Goal: Information Seeking & Learning: Compare options

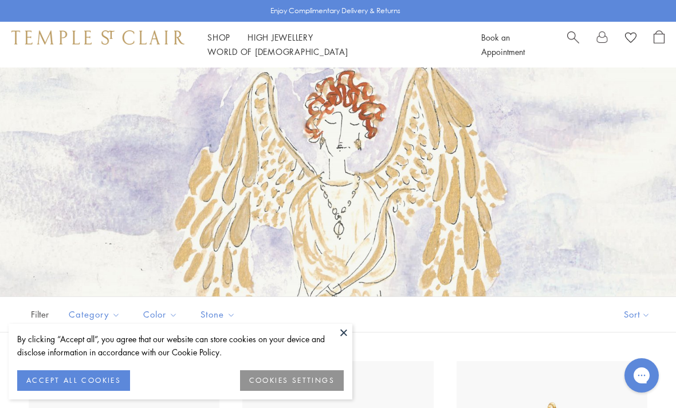
click at [223, 43] on link "Shop Shop" at bounding box center [218, 36] width 23 height 11
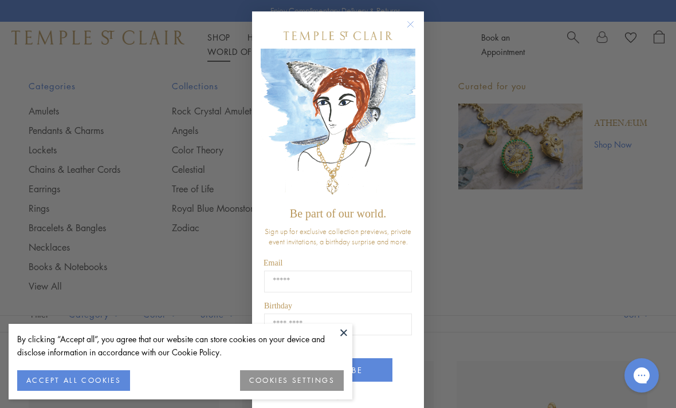
click at [45, 193] on div "Close dialog Be part of our world. Sign up for exclusive collection previews, p…" at bounding box center [338, 204] width 676 height 408
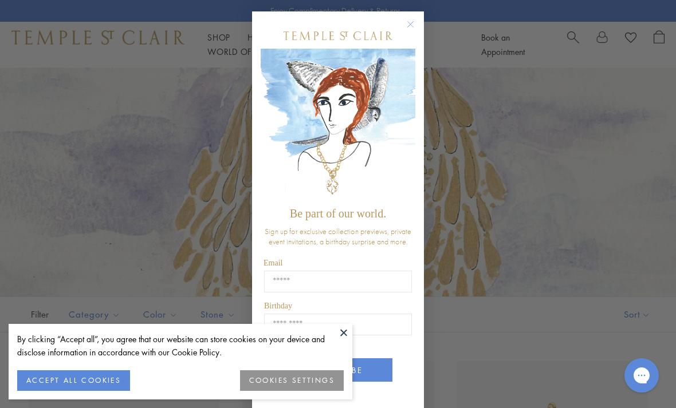
click at [411, 23] on icon "Close dialog" at bounding box center [411, 25] width 6 height 6
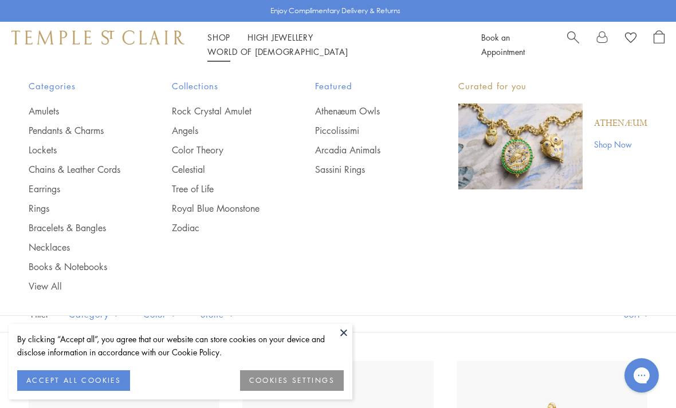
click at [224, 43] on link "Shop Shop" at bounding box center [218, 36] width 23 height 11
click at [48, 192] on link "Earrings" at bounding box center [77, 189] width 97 height 13
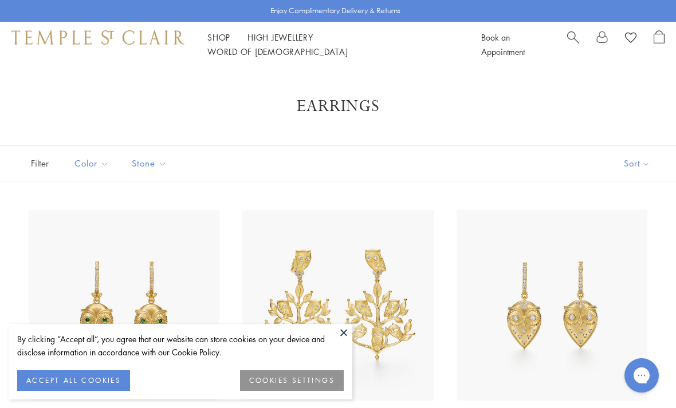
click at [341, 328] on button at bounding box center [343, 332] width 17 height 17
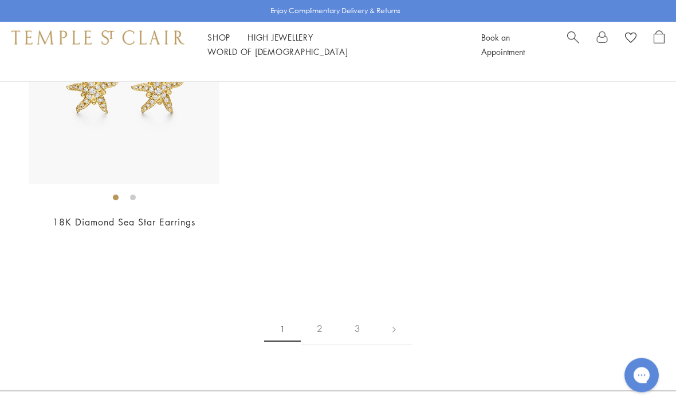
scroll to position [5094, 0]
click at [320, 318] on link "2" at bounding box center [320, 328] width 38 height 31
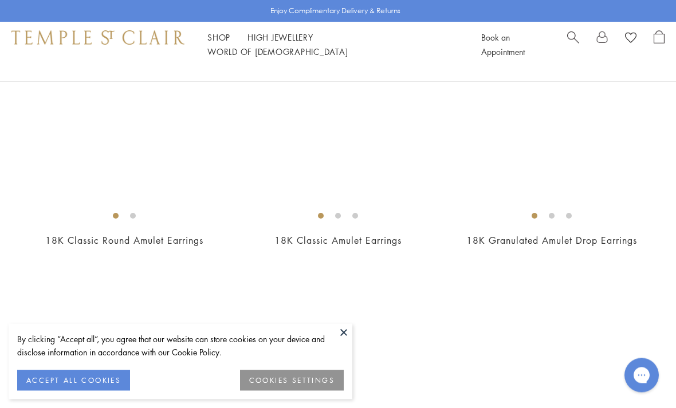
scroll to position [2235, 0]
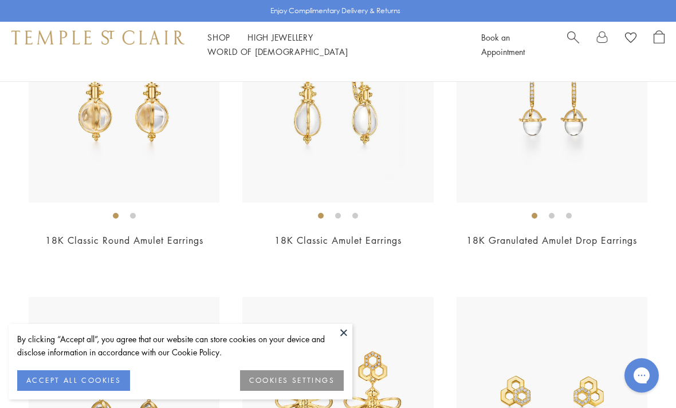
click at [351, 341] on button at bounding box center [343, 332] width 17 height 17
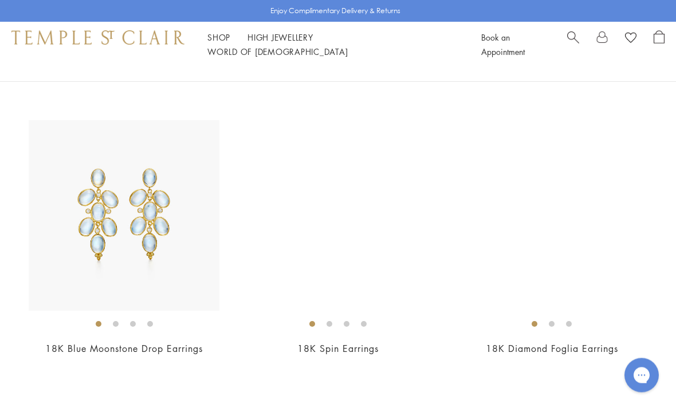
scroll to position [3290, 0]
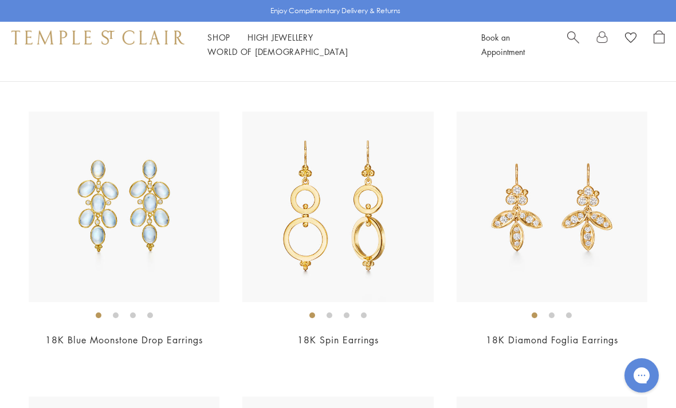
click at [109, 336] on link "18K Blue Moonstone Drop Earrings" at bounding box center [123, 340] width 157 height 13
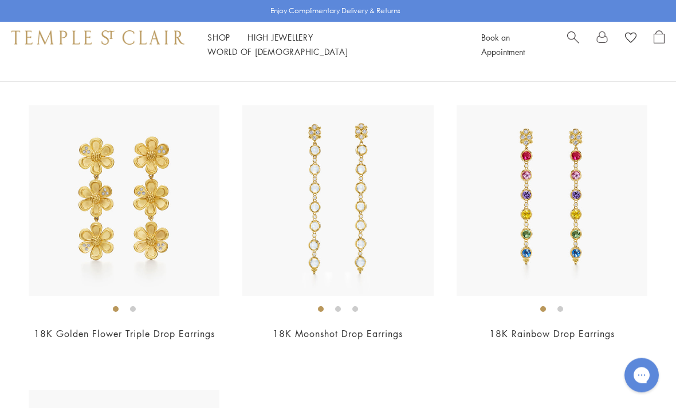
scroll to position [4439, 0]
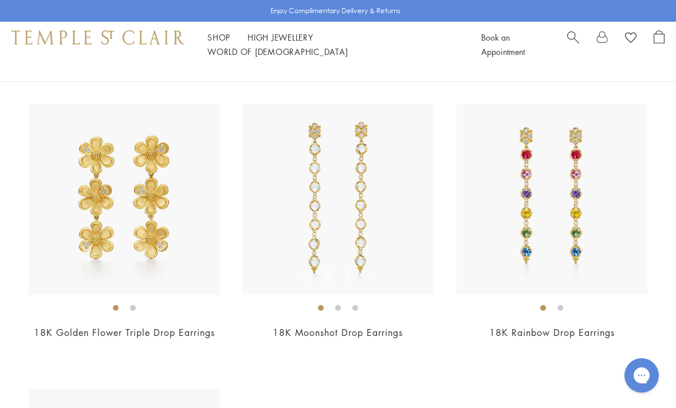
click at [337, 326] on link "18K Moonshot Drop Earrings" at bounding box center [338, 332] width 130 height 13
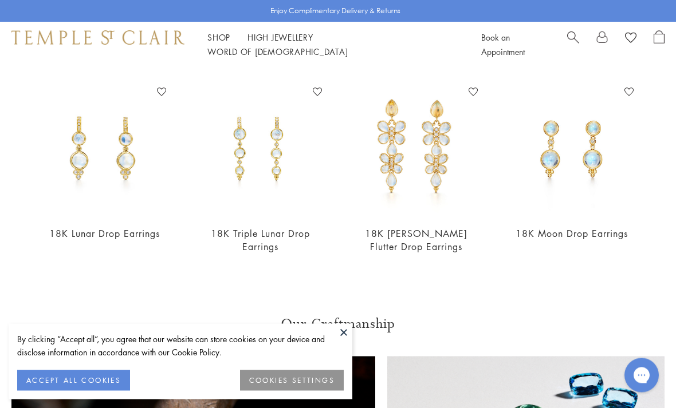
scroll to position [619, 0]
click at [268, 237] on link "18K Triple Lunar Drop Earrings" at bounding box center [260, 240] width 99 height 26
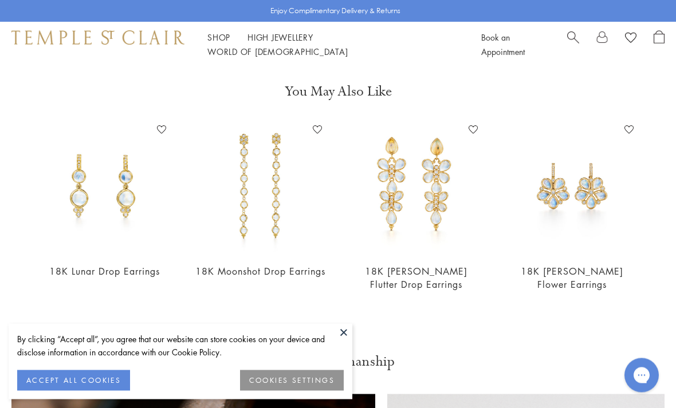
scroll to position [581, 0]
click at [97, 274] on link "18K Lunar Drop Earrings" at bounding box center [104, 271] width 111 height 13
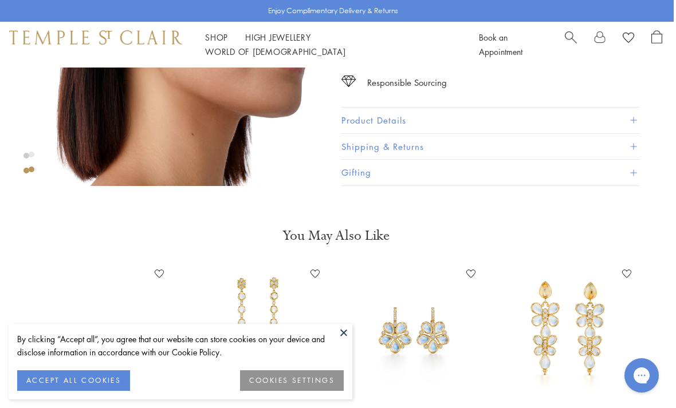
scroll to position [430, 2]
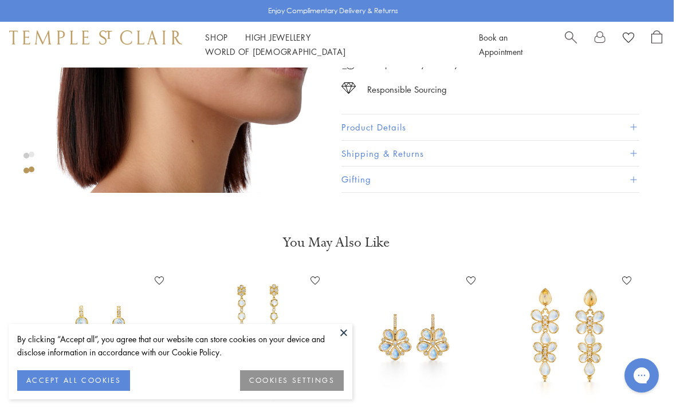
click at [639, 131] on button "Product Details" at bounding box center [490, 128] width 298 height 26
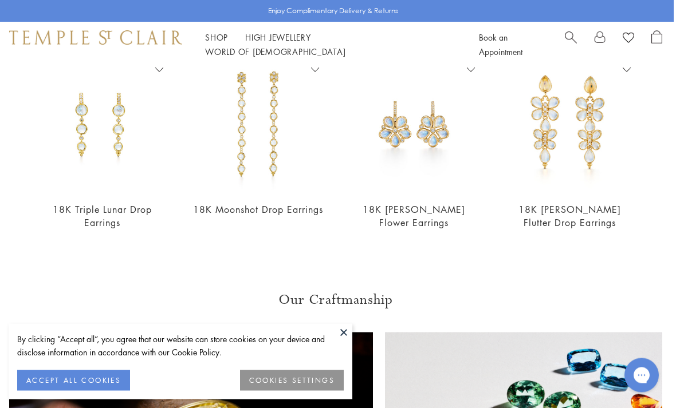
scroll to position [640, 2]
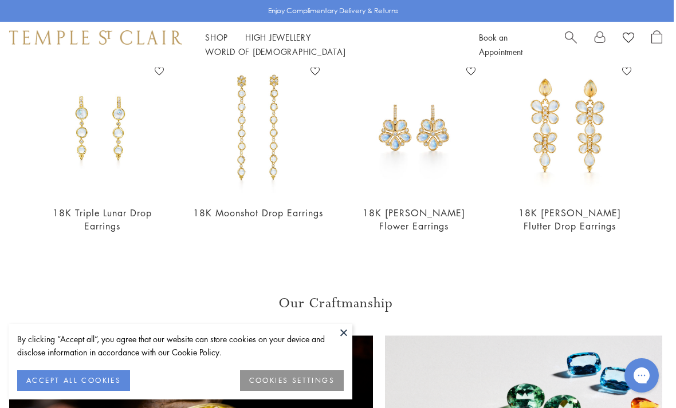
click at [107, 215] on link "18K Triple Lunar Drop Earrings" at bounding box center [102, 220] width 99 height 26
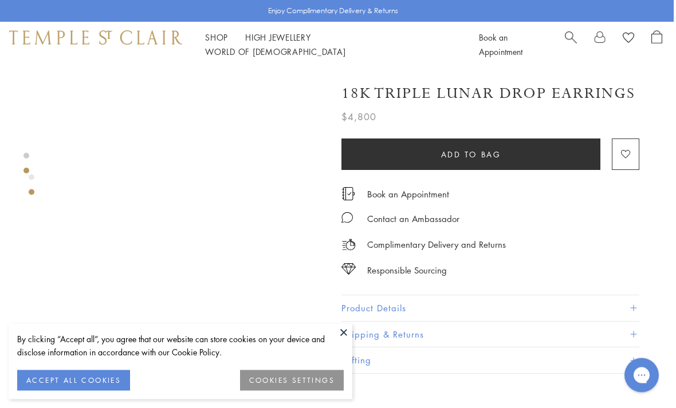
scroll to position [244, 2]
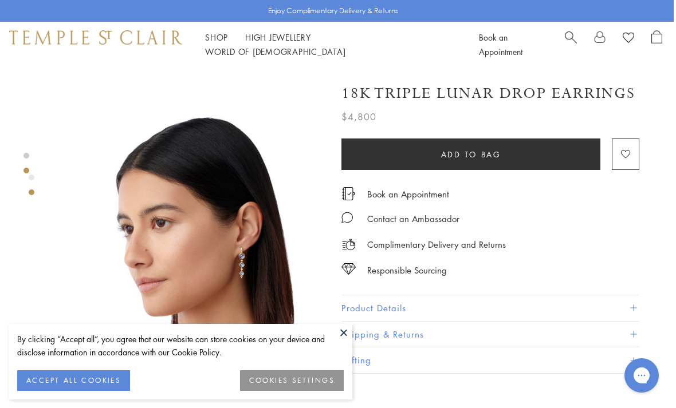
click at [633, 309] on button "Product Details" at bounding box center [490, 309] width 298 height 26
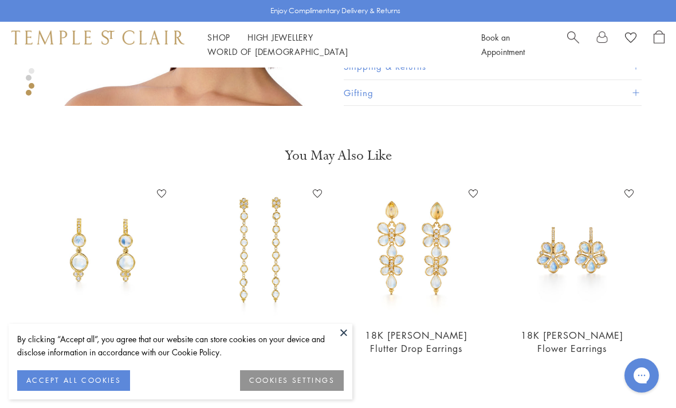
scroll to position [518, 0]
click at [97, 333] on link "18K Lunar Drop Earrings" at bounding box center [104, 334] width 111 height 13
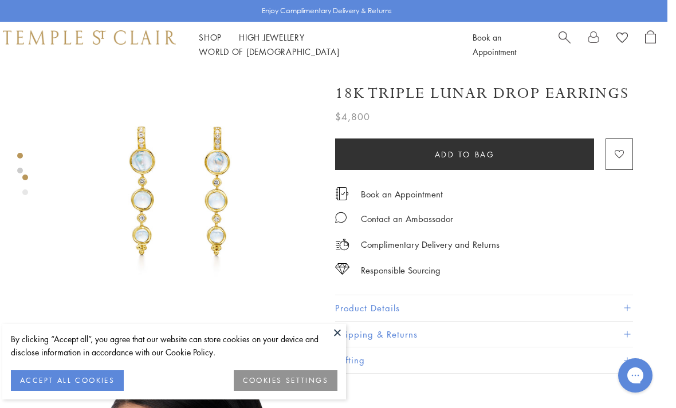
scroll to position [0, 2]
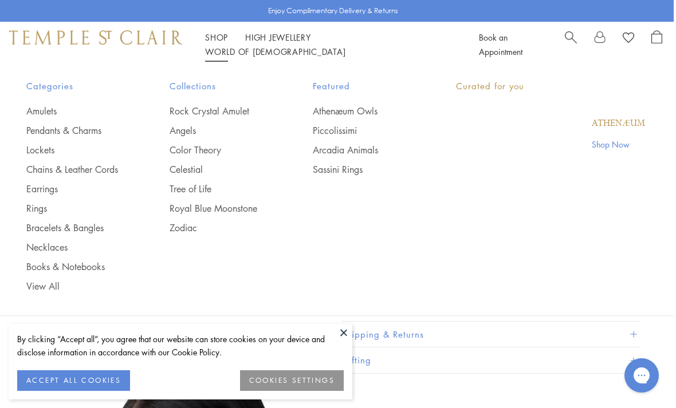
click at [215, 43] on link "Shop Shop" at bounding box center [216, 36] width 23 height 11
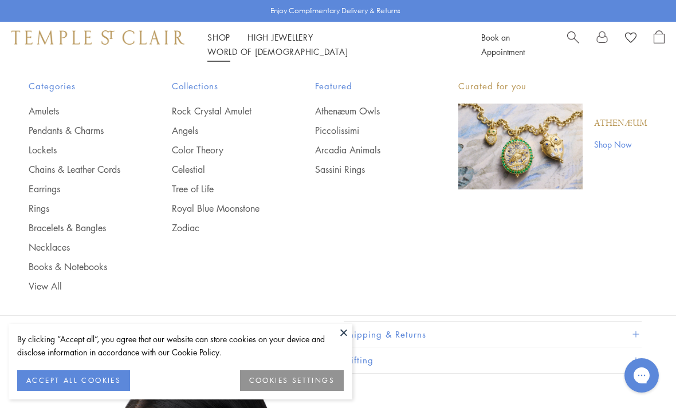
click at [34, 194] on link "Earrings" at bounding box center [77, 189] width 97 height 13
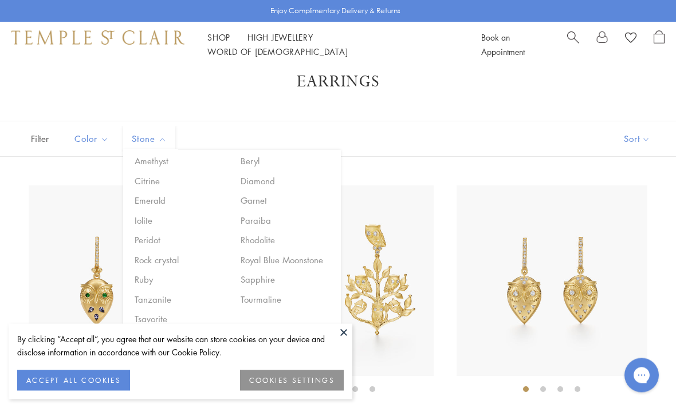
scroll to position [25, 0]
click at [289, 262] on button "Royal Blue Moonstone" at bounding box center [286, 260] width 97 height 13
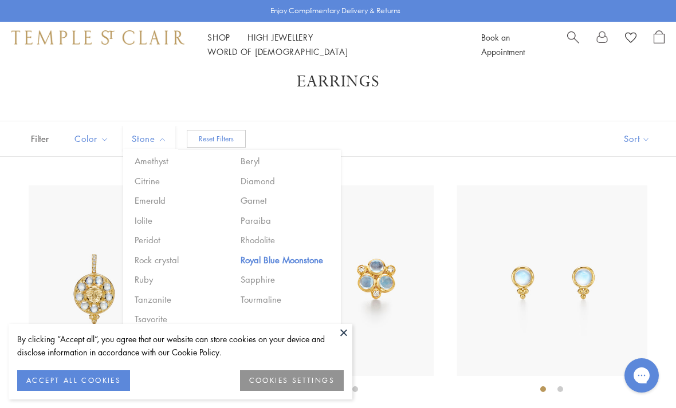
click at [387, 138] on div "Filter (1) Sort Color Blue Gold Green Multicolored Orange Pink Purple Red" at bounding box center [338, 139] width 676 height 36
